Goal: Task Accomplishment & Management: Manage account settings

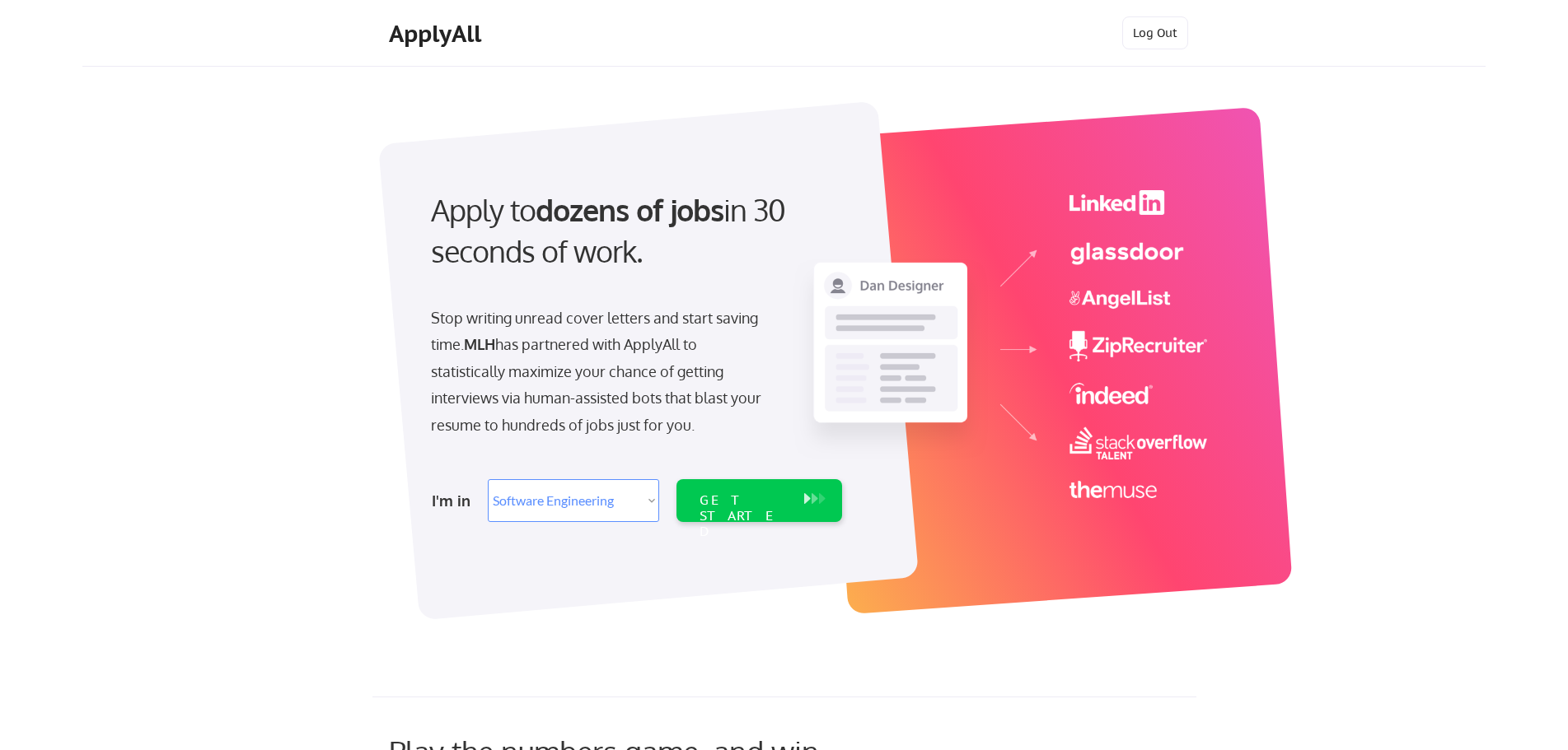
select select ""engineering""
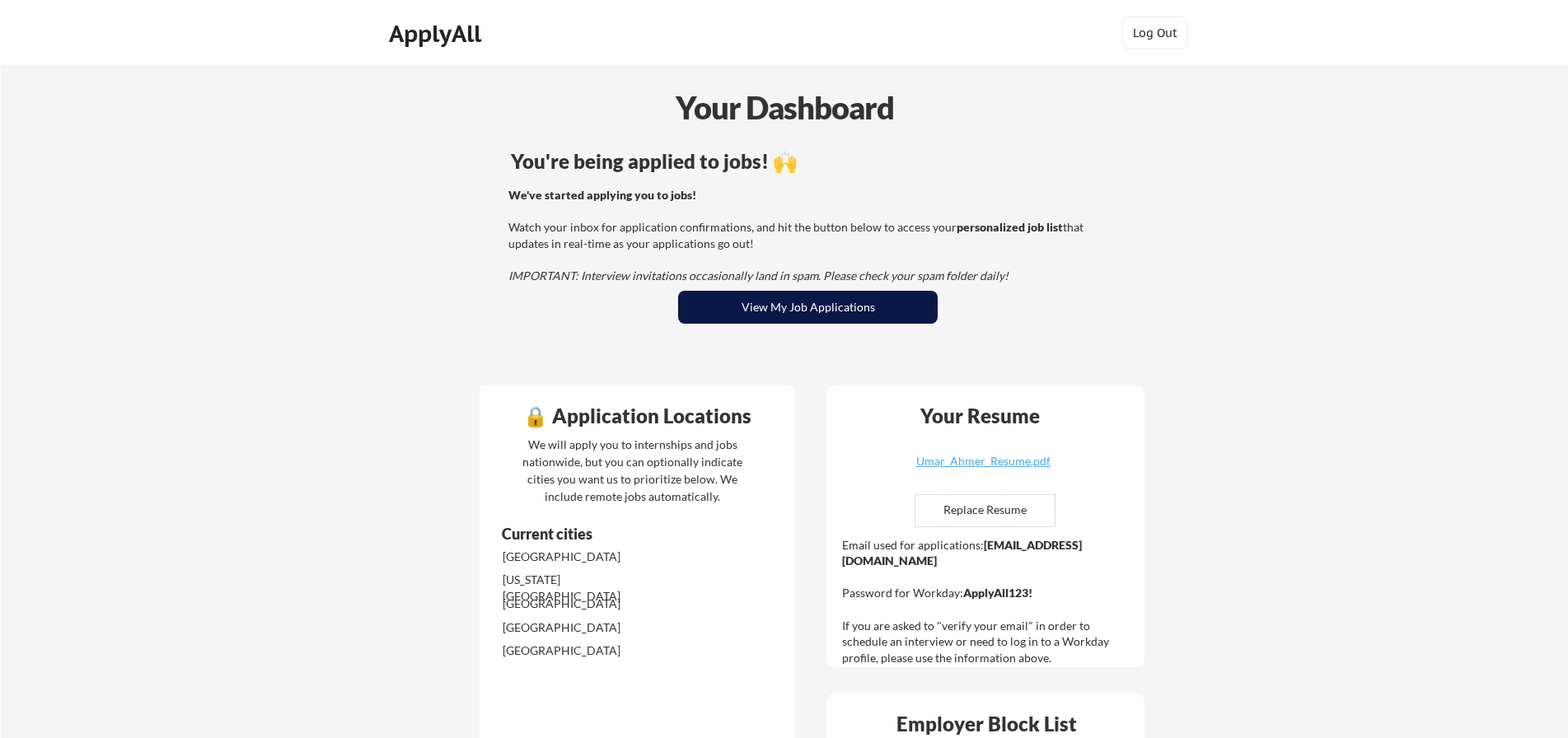
click at [803, 306] on button "View My Job Applications" at bounding box center [807, 307] width 260 height 33
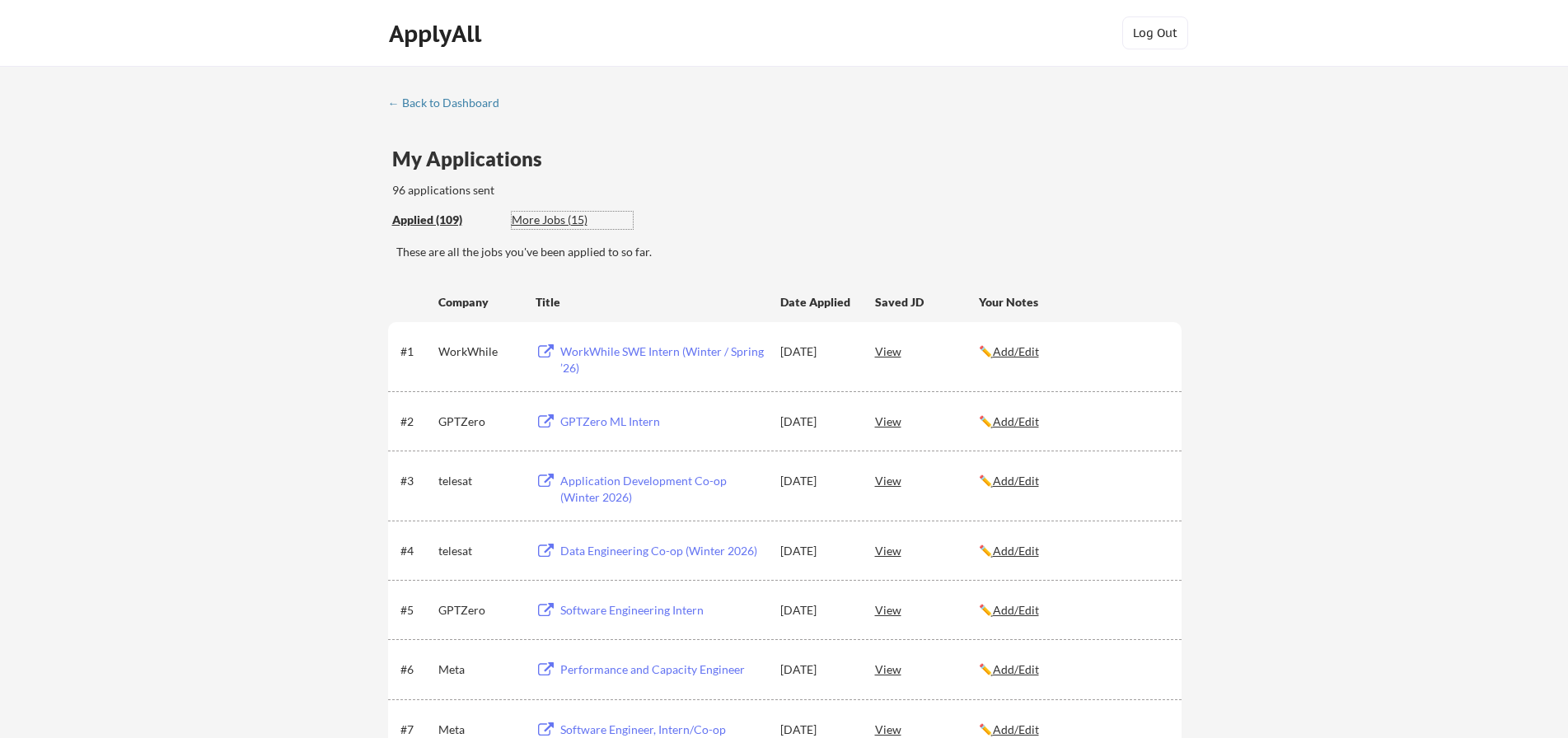
click at [563, 221] on div "More Jobs (15)" at bounding box center [571, 220] width 121 height 17
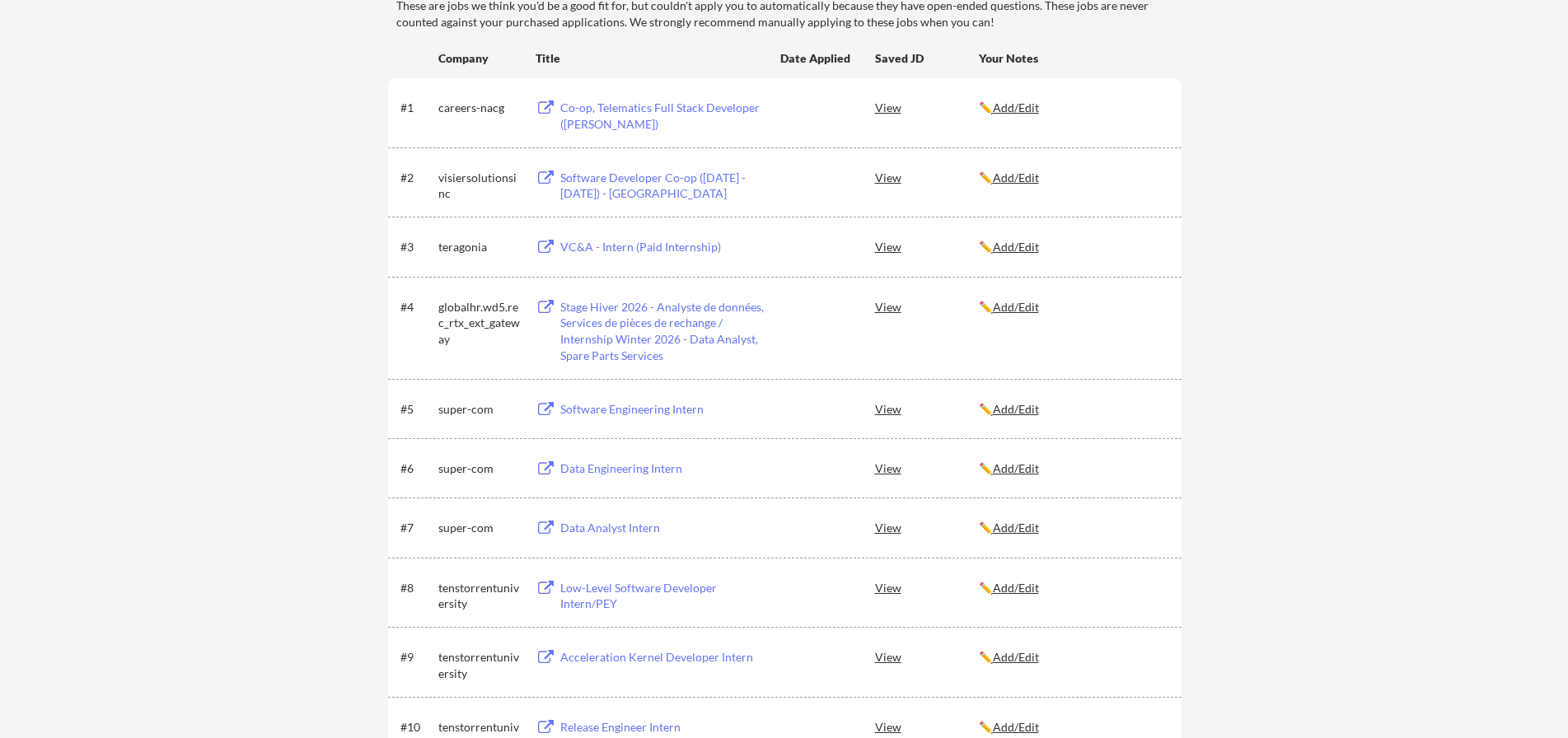
scroll to position [247, 0]
click at [550, 399] on div "Software Engineering Intern" at bounding box center [650, 407] width 229 height 30
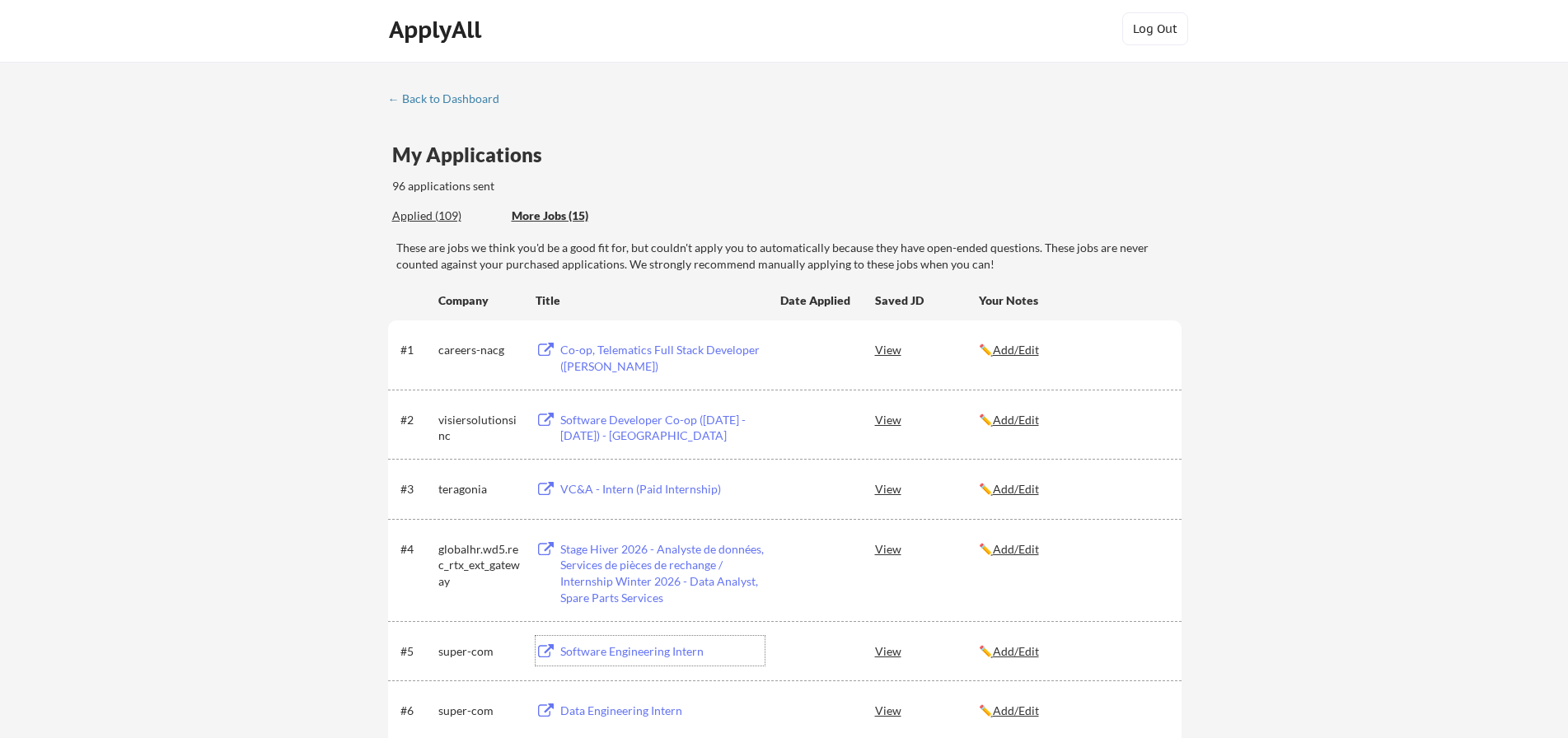
scroll to position [0, 0]
